Goal: Task Accomplishment & Management: Manage account settings

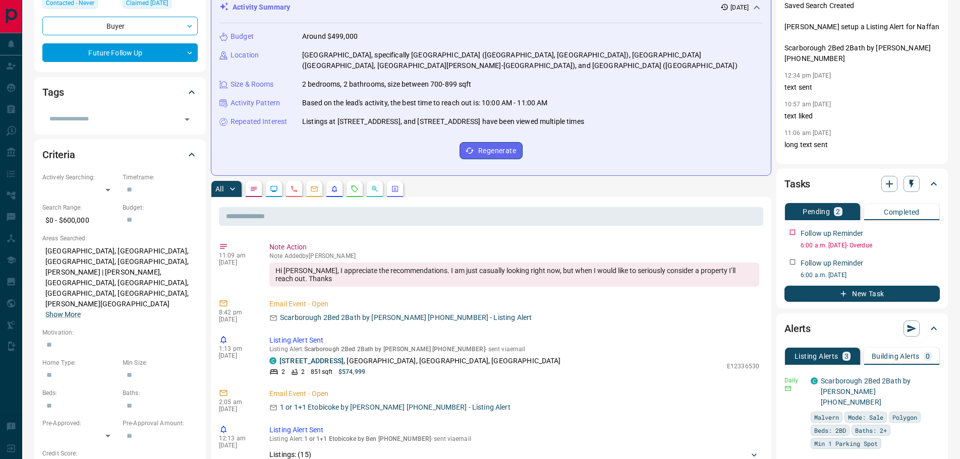
scroll to position [151, 0]
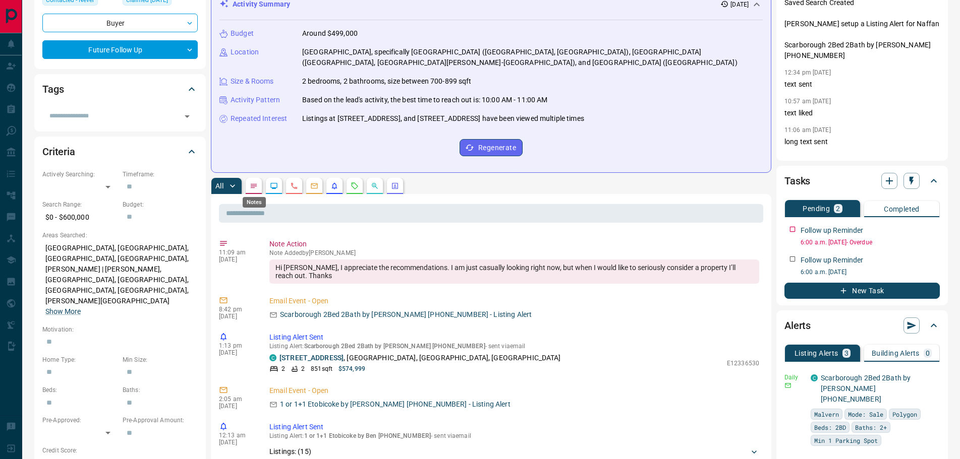
click at [257, 186] on icon "Notes" at bounding box center [254, 186] width 8 height 8
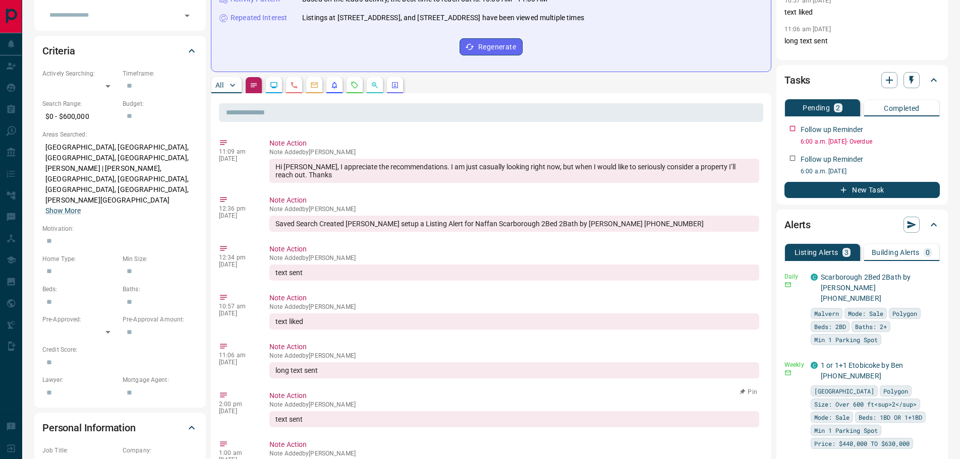
scroll to position [202, 0]
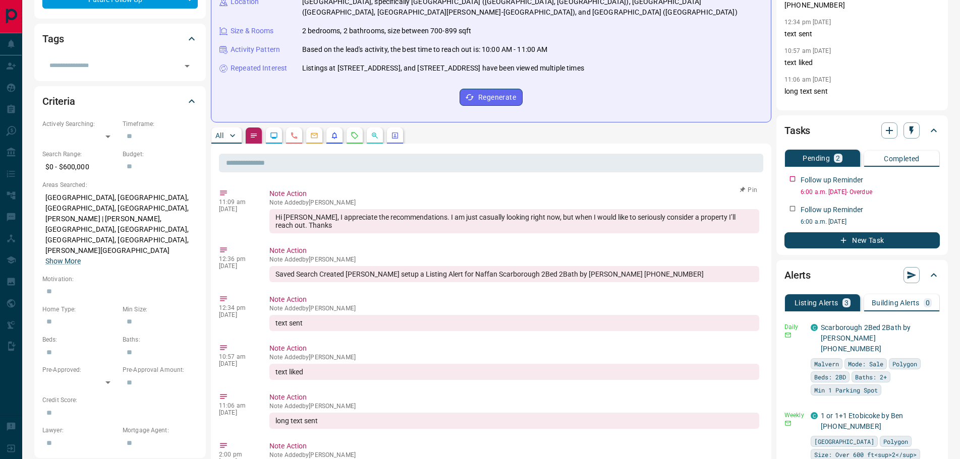
click at [749, 190] on button "Pin" at bounding box center [748, 190] width 29 height 9
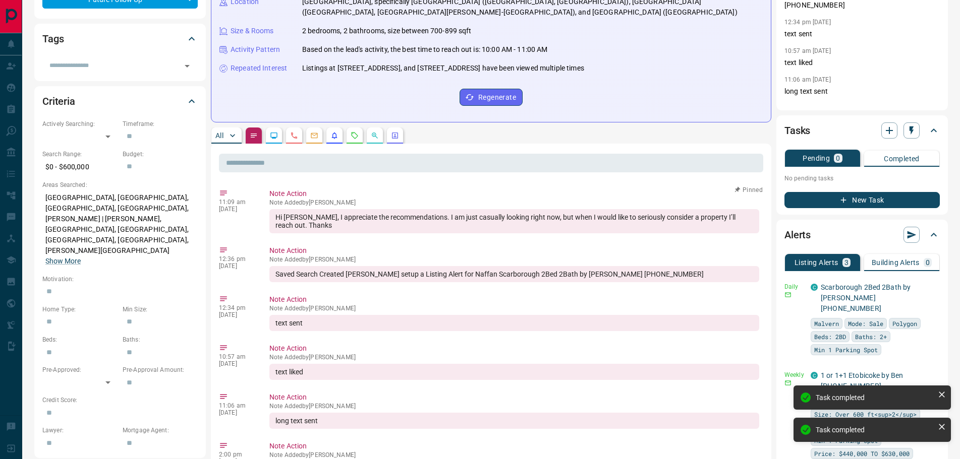
click at [851, 195] on button "New Task" at bounding box center [861, 200] width 155 height 16
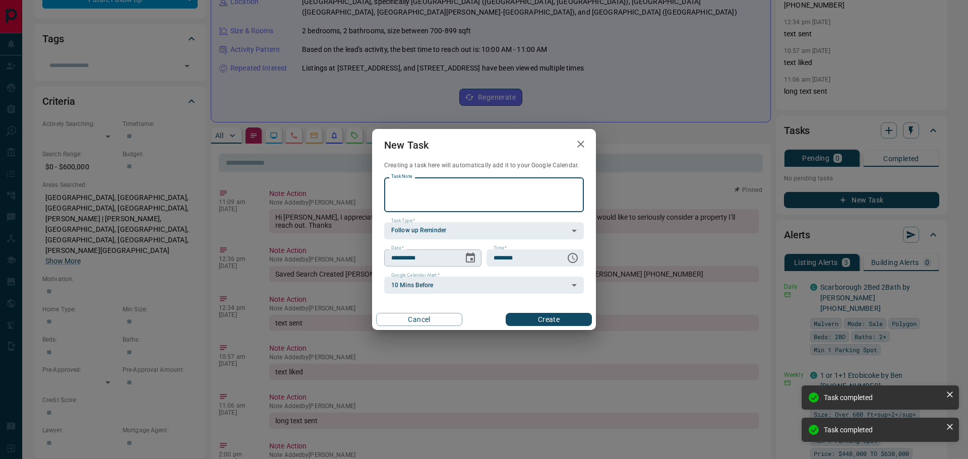
click at [470, 258] on icon "Choose date, selected date is Aug 13, 2025" at bounding box center [470, 258] width 12 height 12
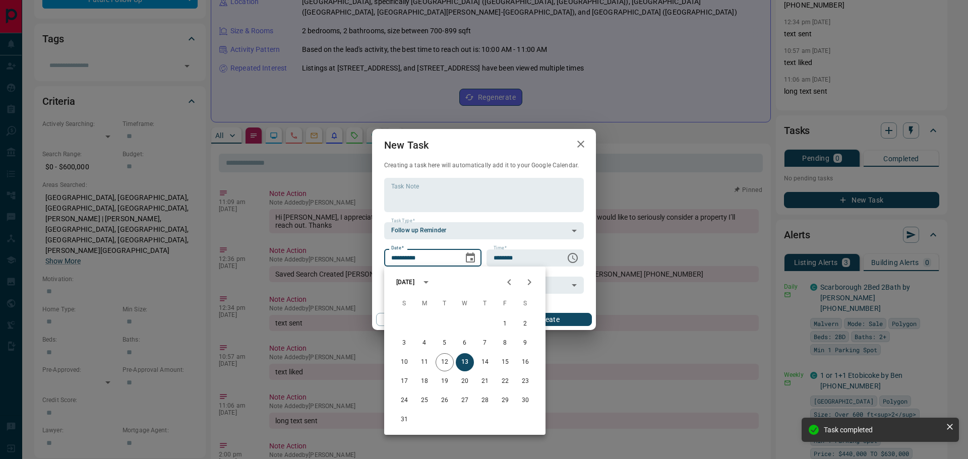
click at [527, 284] on icon "Next month" at bounding box center [529, 282] width 12 height 12
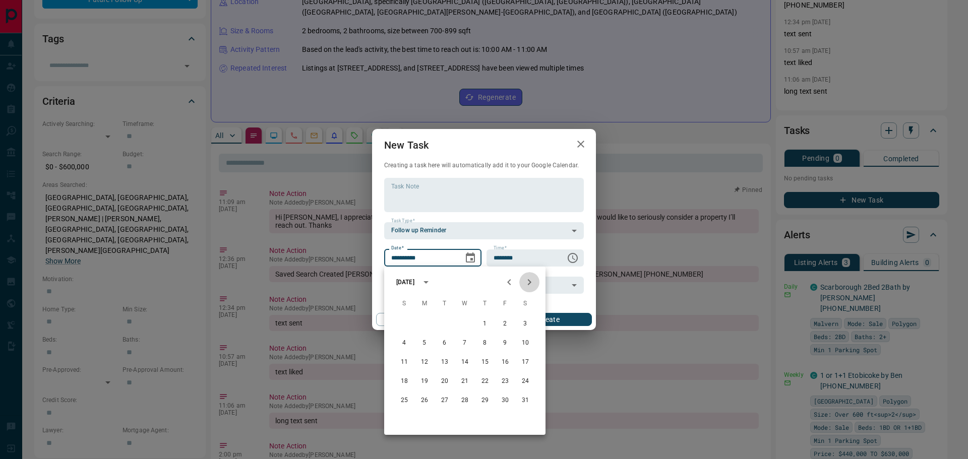
click at [527, 284] on icon "Next month" at bounding box center [529, 282] width 12 height 12
click at [425, 361] on button "16" at bounding box center [425, 363] width 18 height 18
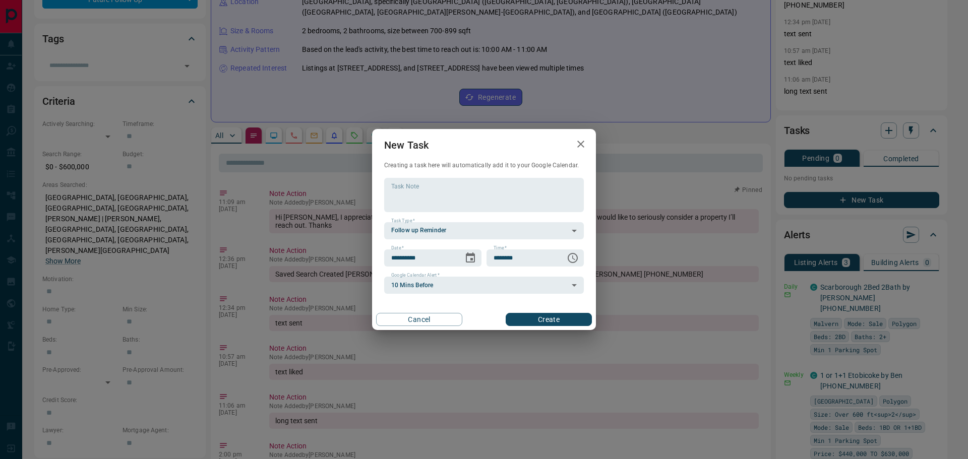
type input "**********"
click at [542, 315] on button "Create" at bounding box center [549, 319] width 86 height 13
